Goal: Information Seeking & Learning: Learn about a topic

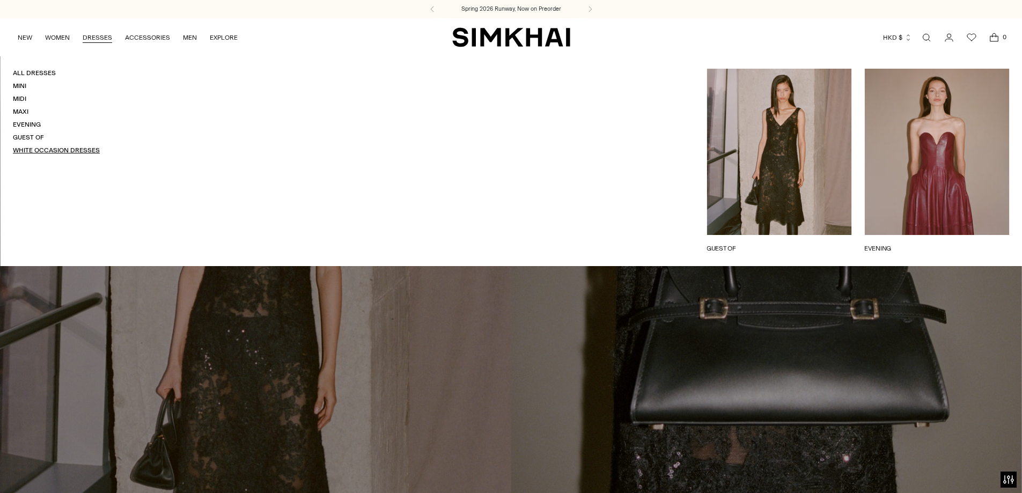
click at [35, 150] on link "White Occasion Dresses" at bounding box center [56, 150] width 87 height 8
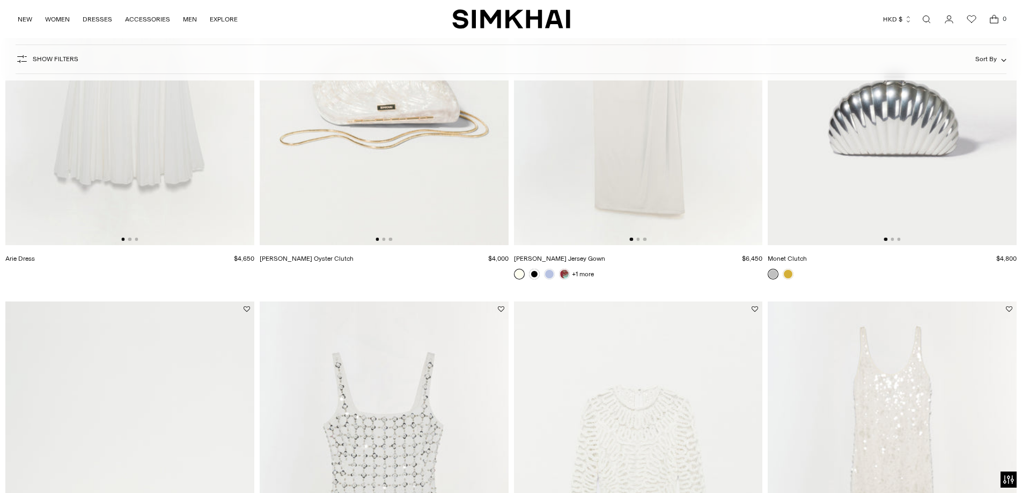
scroll to position [2253, 0]
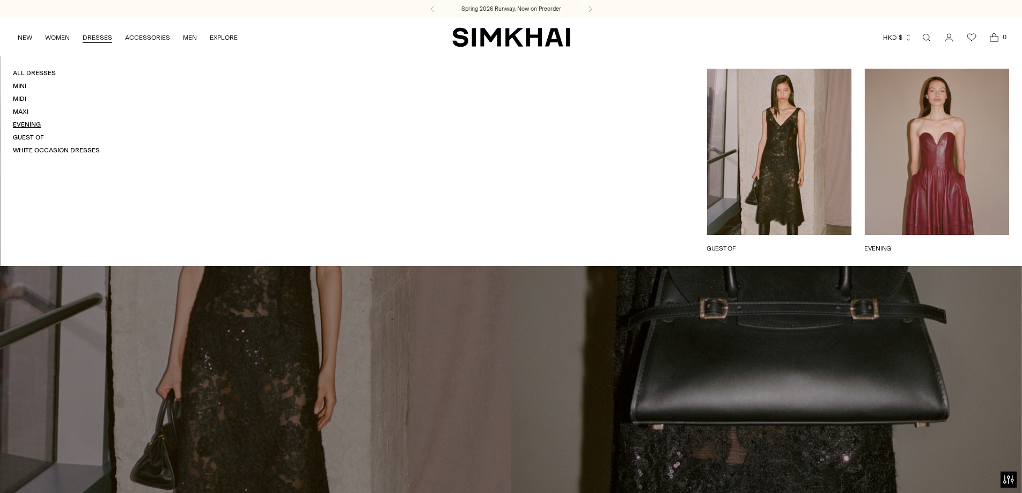
click at [29, 124] on link "Evening" at bounding box center [27, 125] width 28 height 8
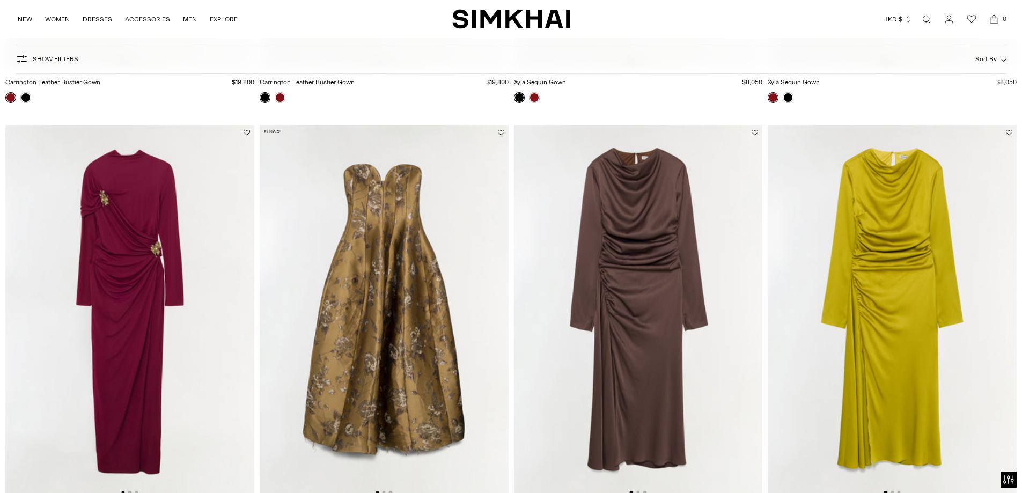
scroll to position [483, 0]
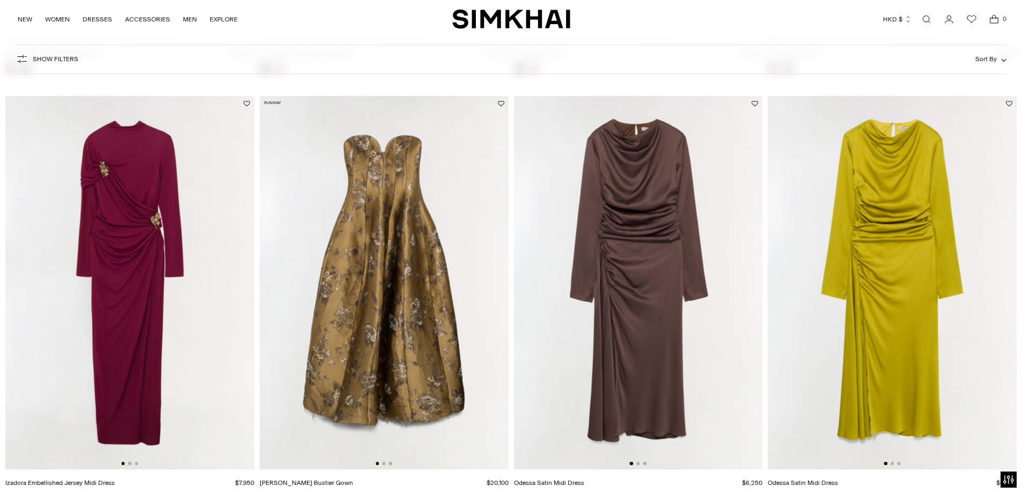
click at [114, 208] on img at bounding box center [129, 282] width 249 height 373
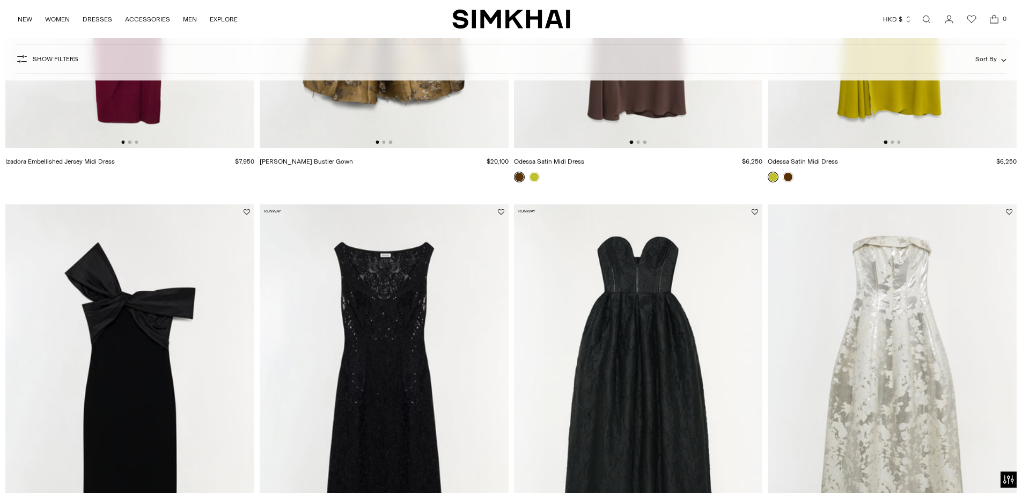
scroll to position [697, 0]
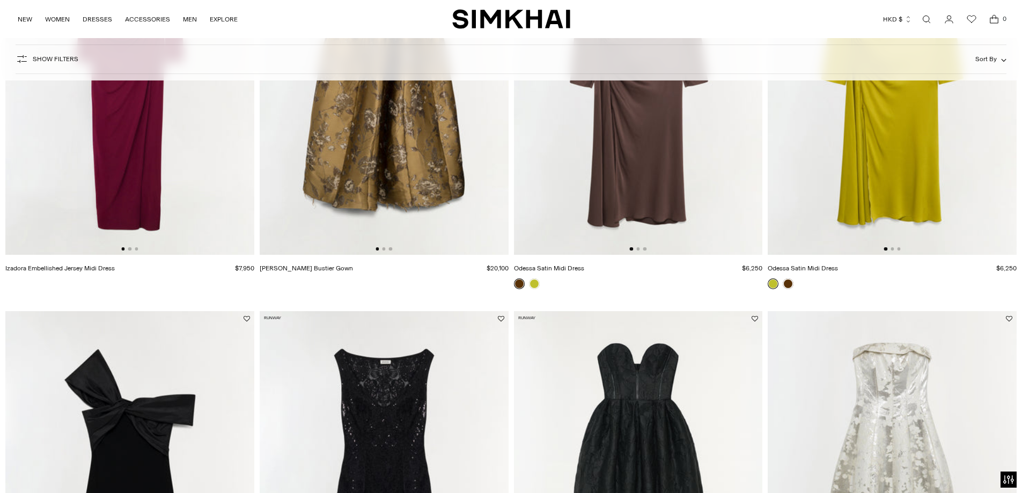
click at [161, 130] on img at bounding box center [129, 67] width 249 height 373
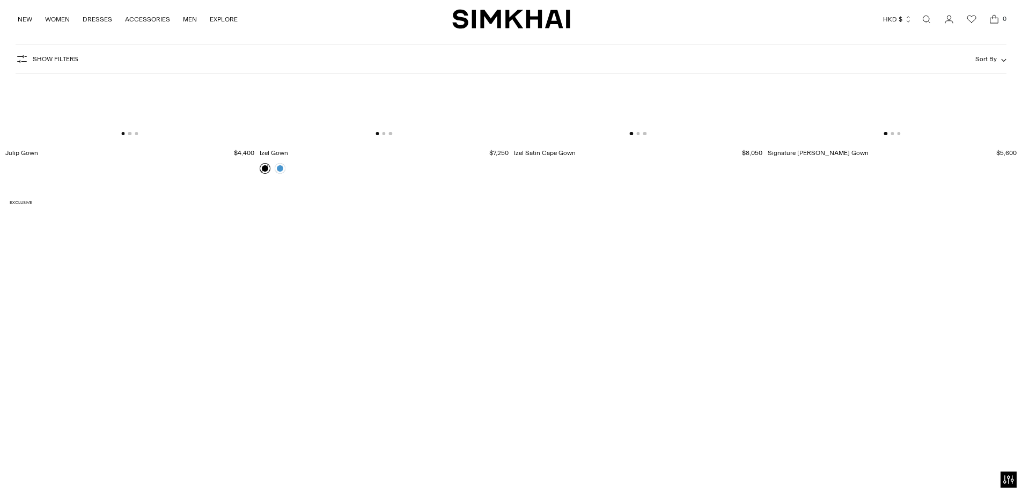
scroll to position [4577, 0]
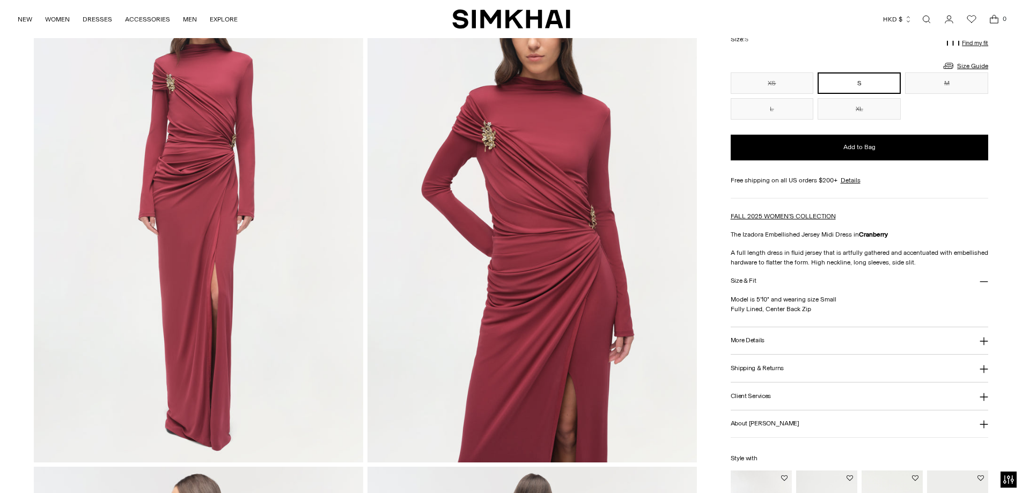
scroll to position [215, 0]
